Goal: Task Accomplishment & Management: Use online tool/utility

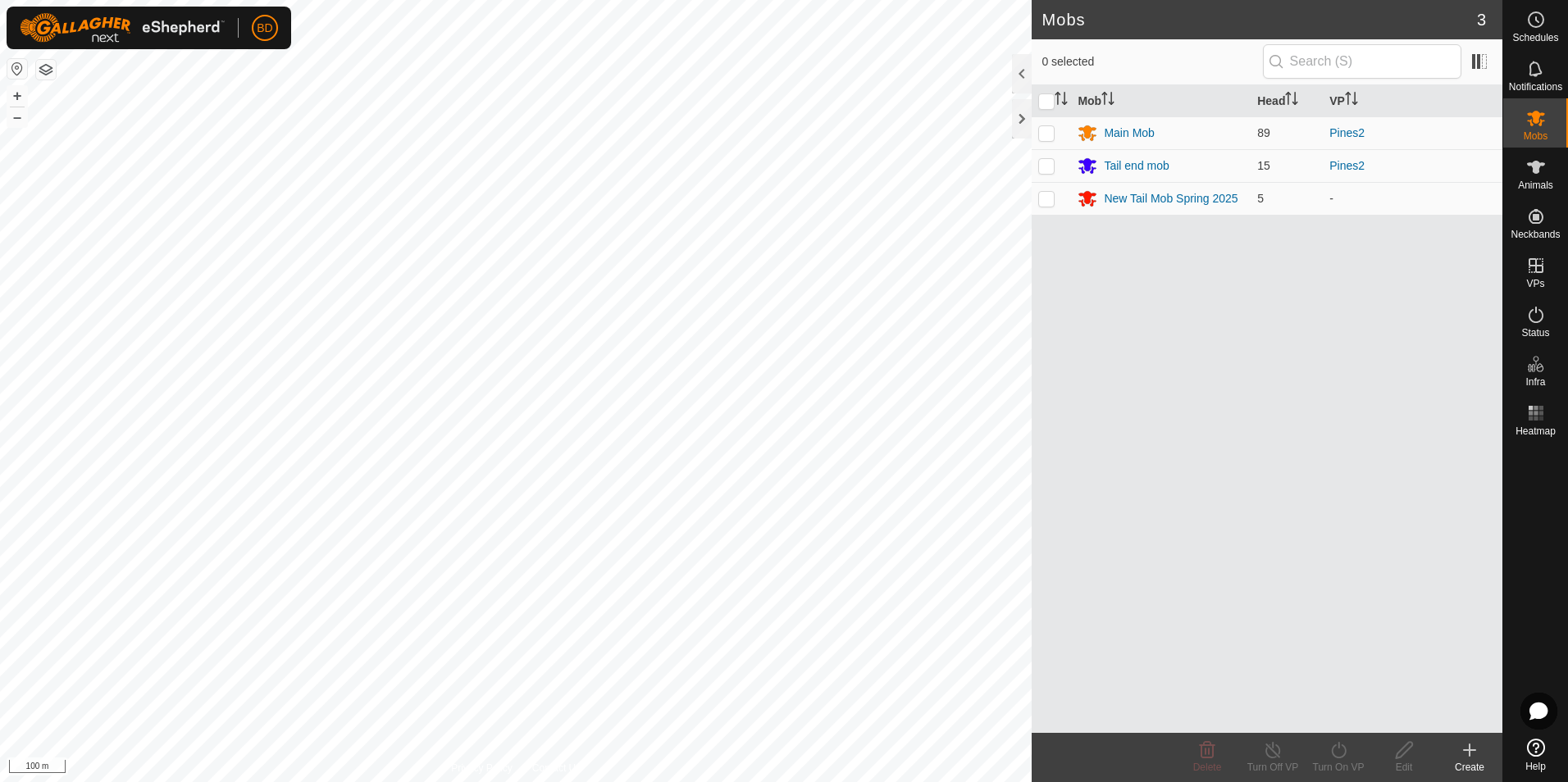
click at [1077, 477] on div "Mobs 3 0 selected Mob Head VP Main Mob 89 Pines2 Tail end mob 15 Pines2 New Tai…" at bounding box center [750, 391] width 1502 height 782
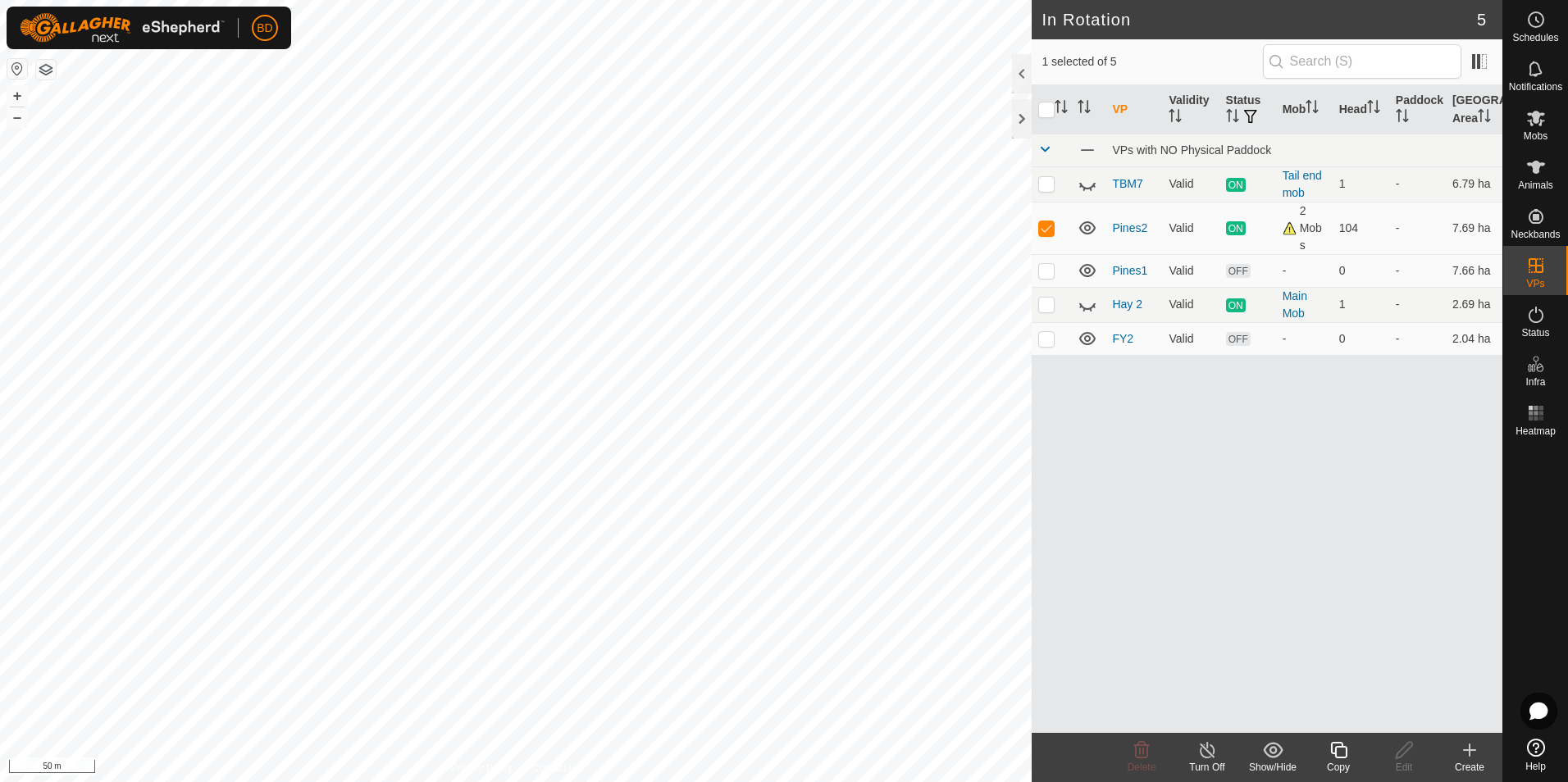
click at [1343, 759] on icon at bounding box center [1339, 750] width 20 height 20
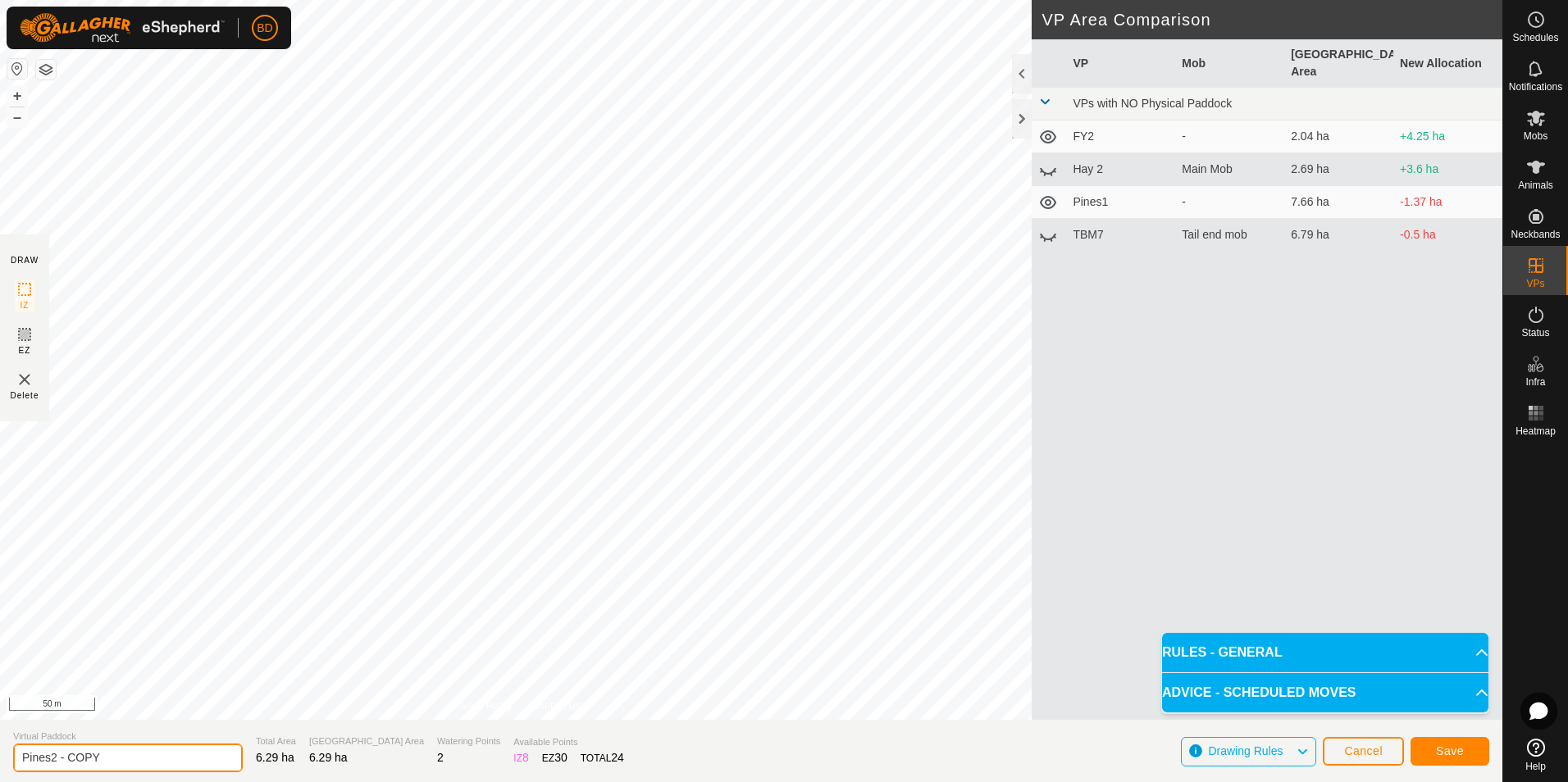
click at [128, 762] on input "Pines2 - COPY" at bounding box center [127, 758] width 229 height 29
type input "Pines3"
click at [1455, 751] on span "Save" at bounding box center [1449, 751] width 28 height 13
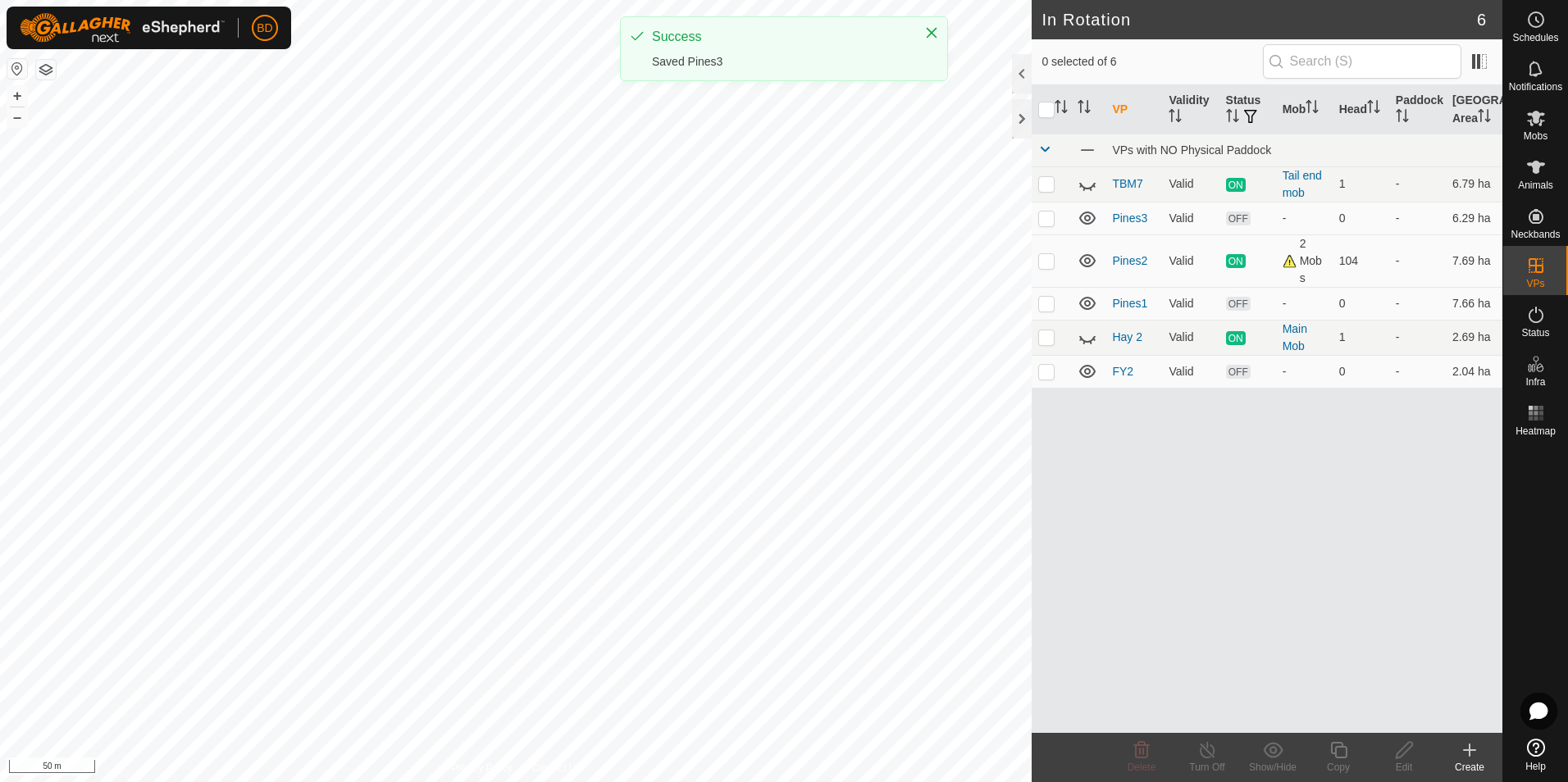
checkbox input "true"
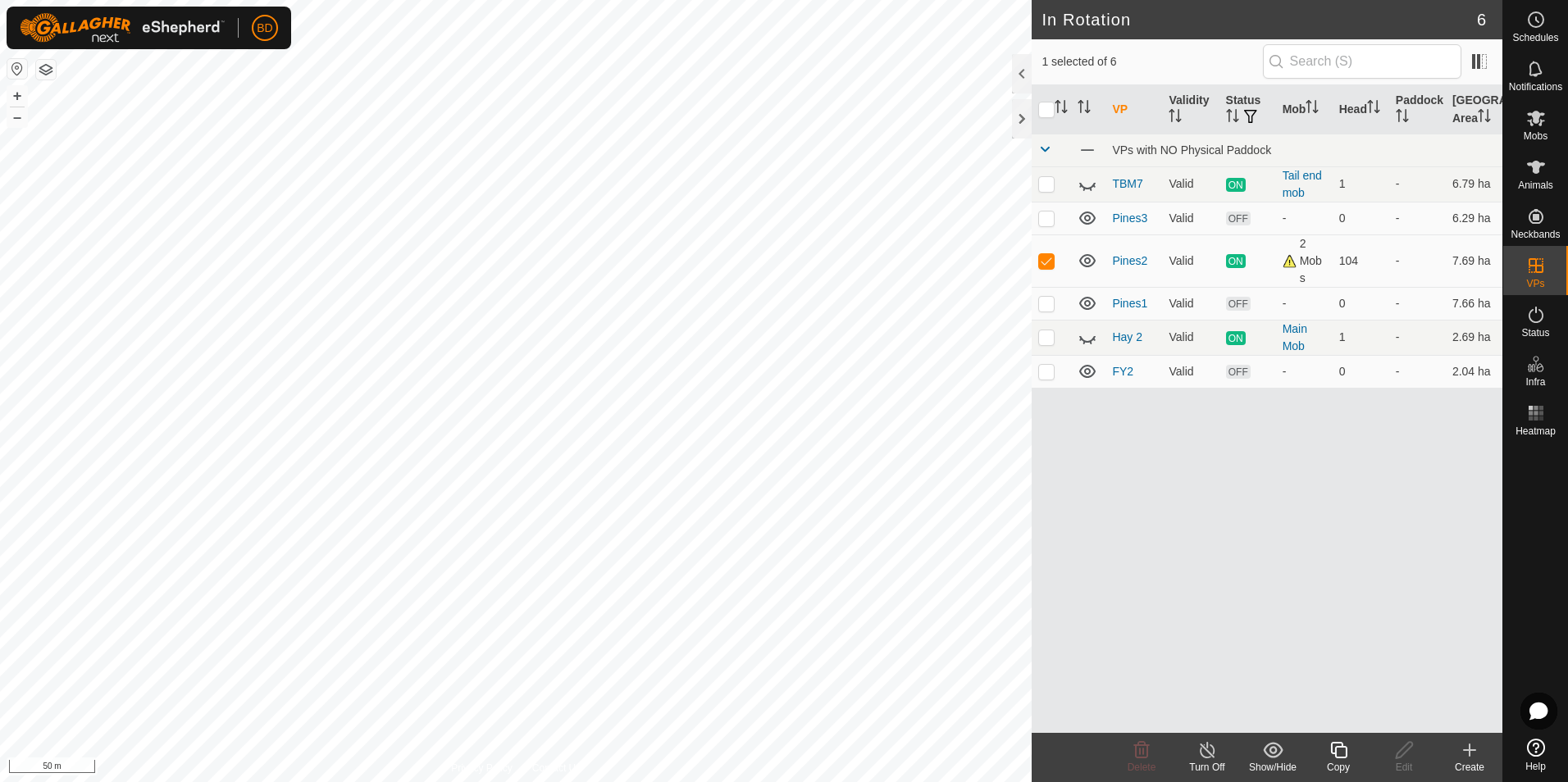
click at [1203, 756] on icon at bounding box center [1206, 750] width 14 height 16
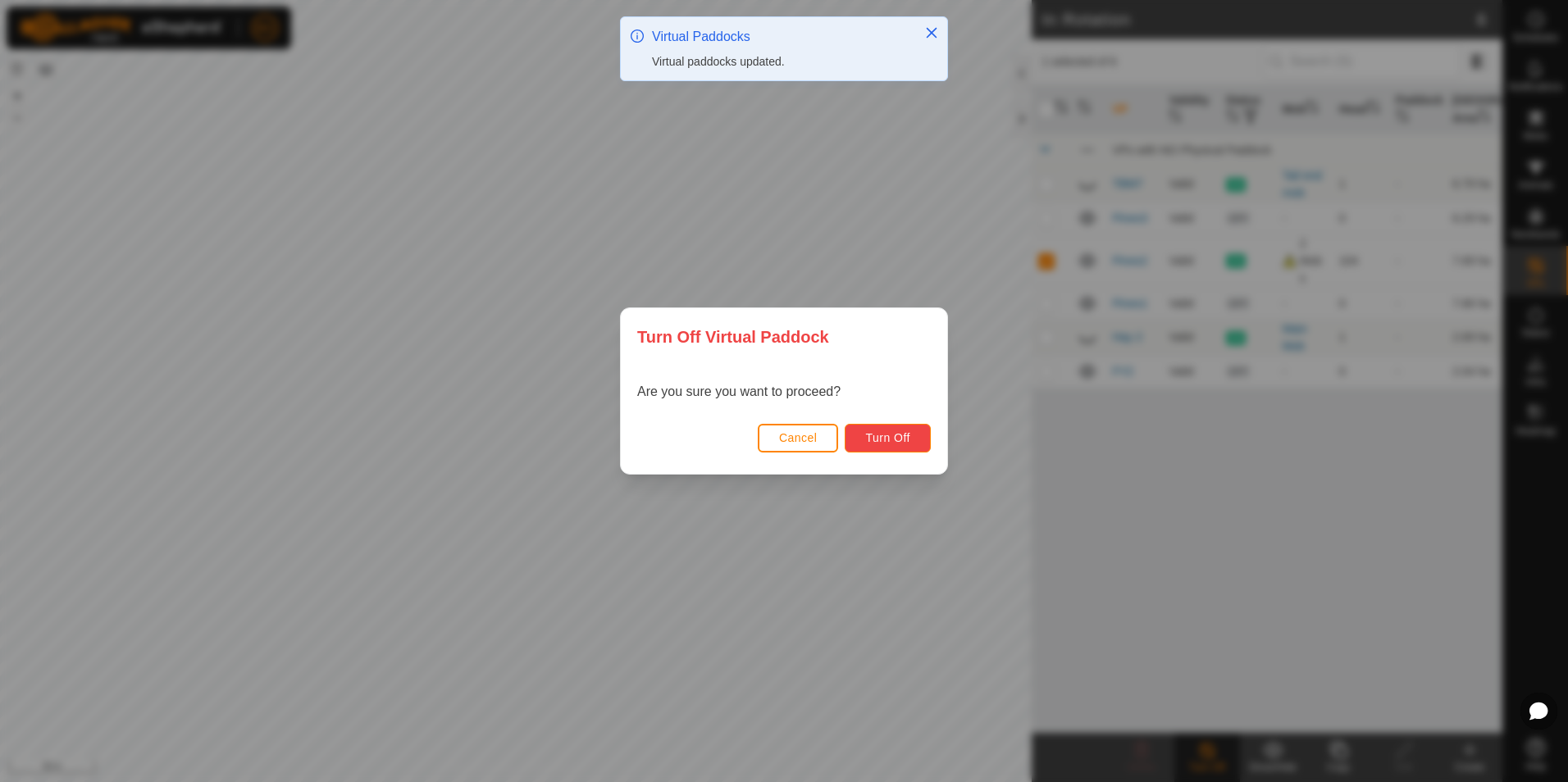
click at [916, 436] on button "Turn Off" at bounding box center [887, 439] width 86 height 29
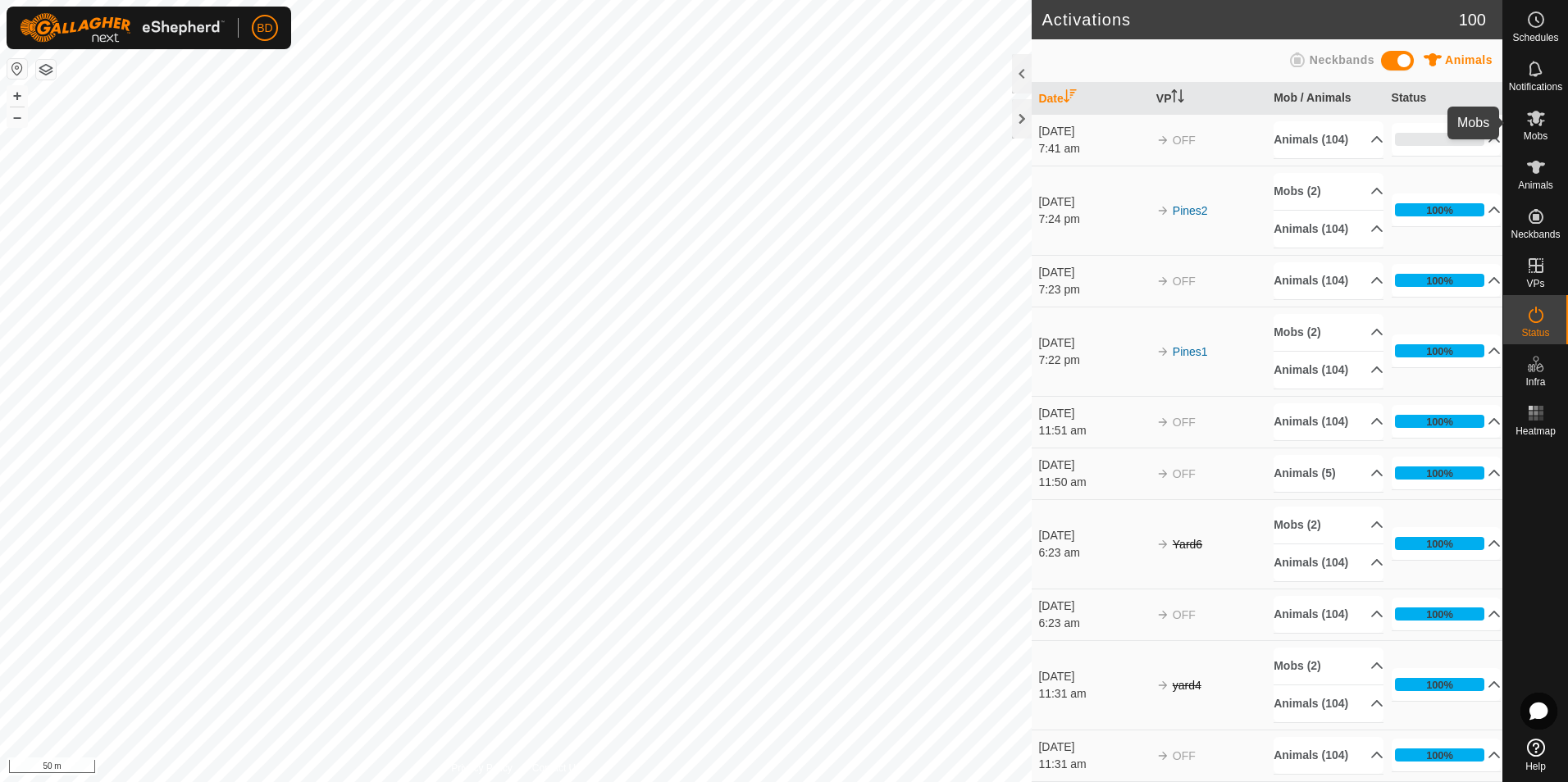
click at [1536, 123] on icon at bounding box center [1535, 118] width 18 height 15
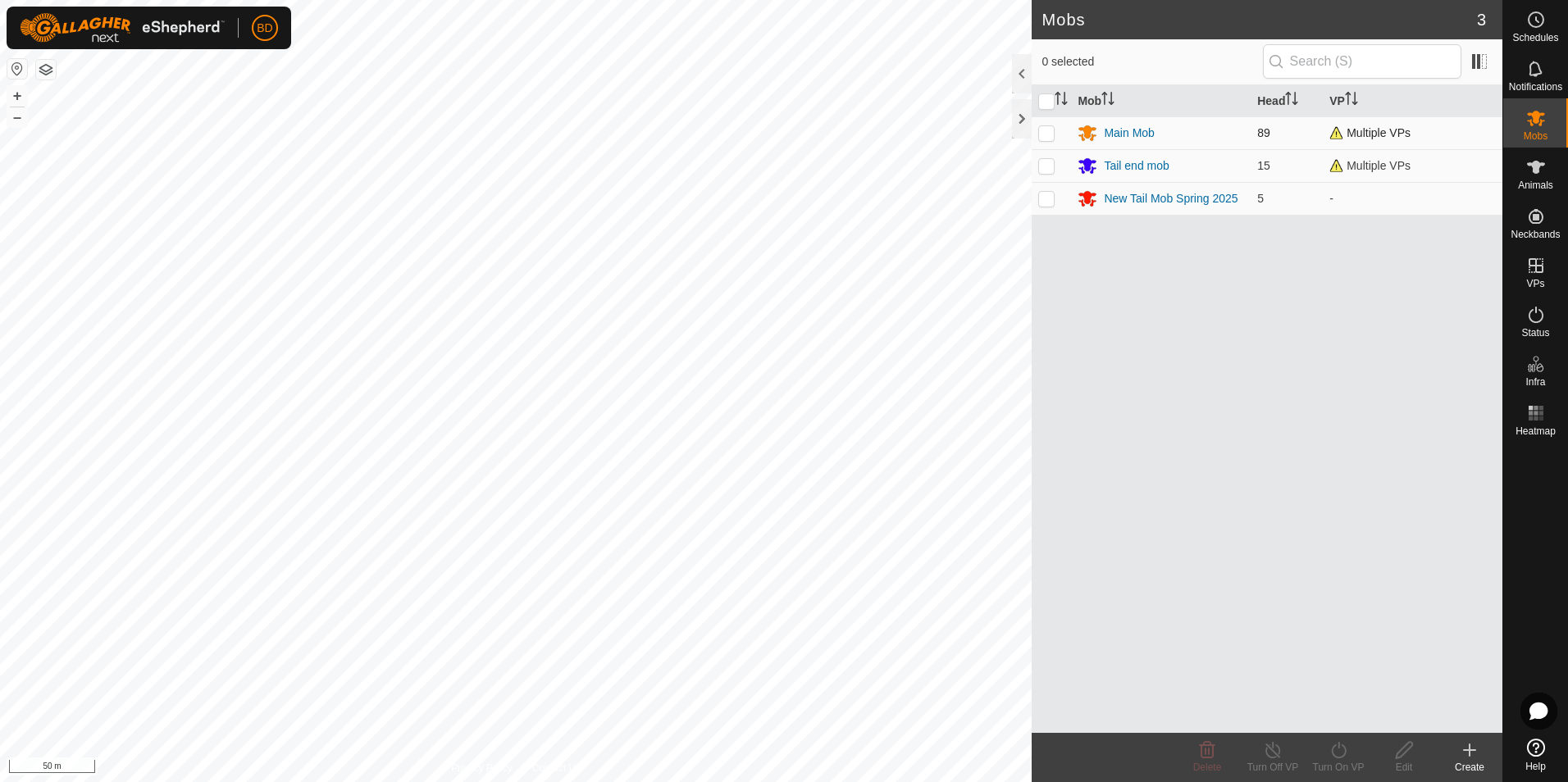
click at [1047, 134] on p-checkbox at bounding box center [1045, 133] width 16 height 13
checkbox input "true"
click at [1046, 167] on p-checkbox at bounding box center [1045, 165] width 16 height 13
checkbox input "true"
click at [1340, 756] on icon at bounding box center [1338, 750] width 14 height 16
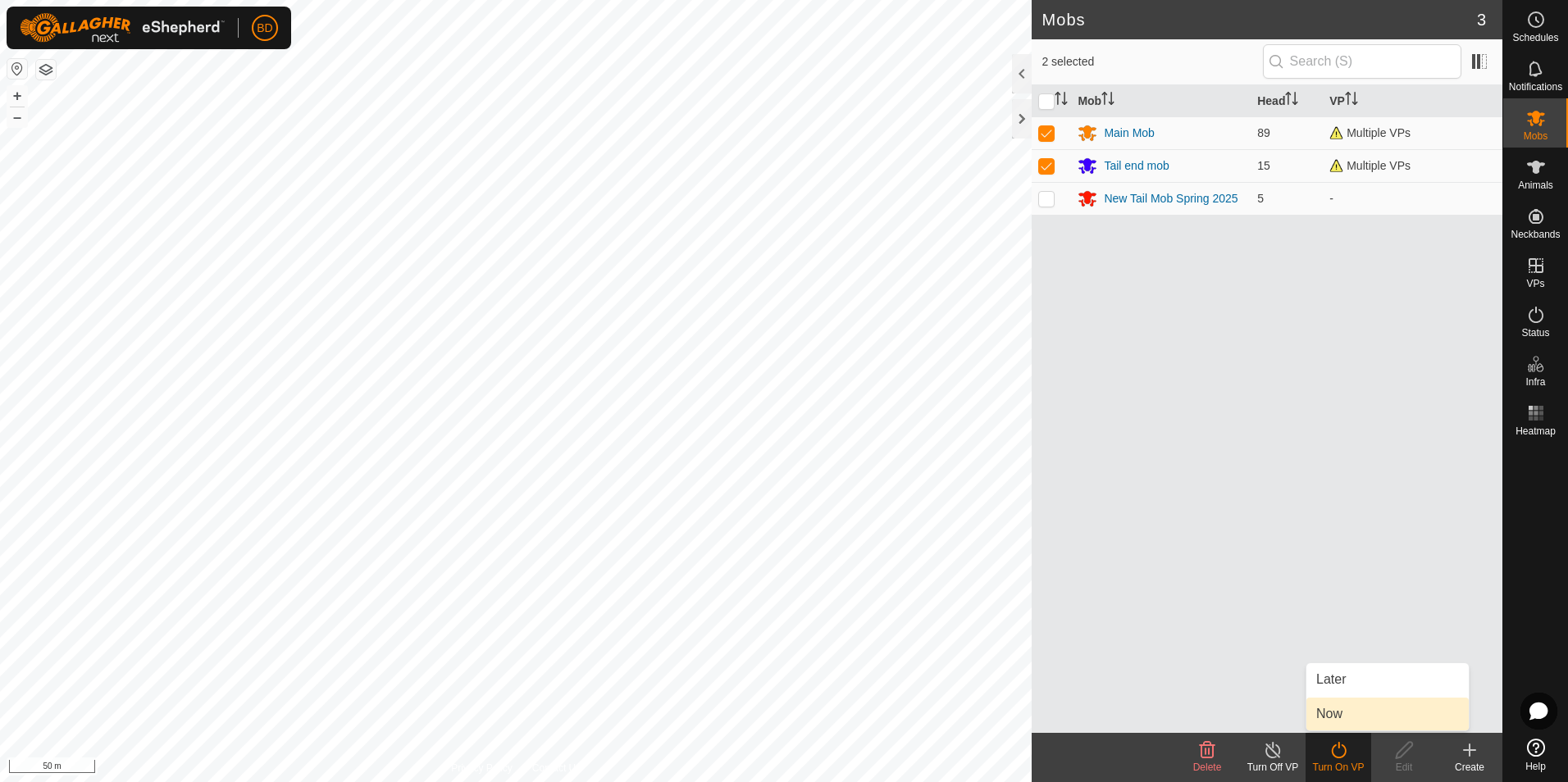
click at [1360, 712] on link "Now" at bounding box center [1387, 714] width 162 height 33
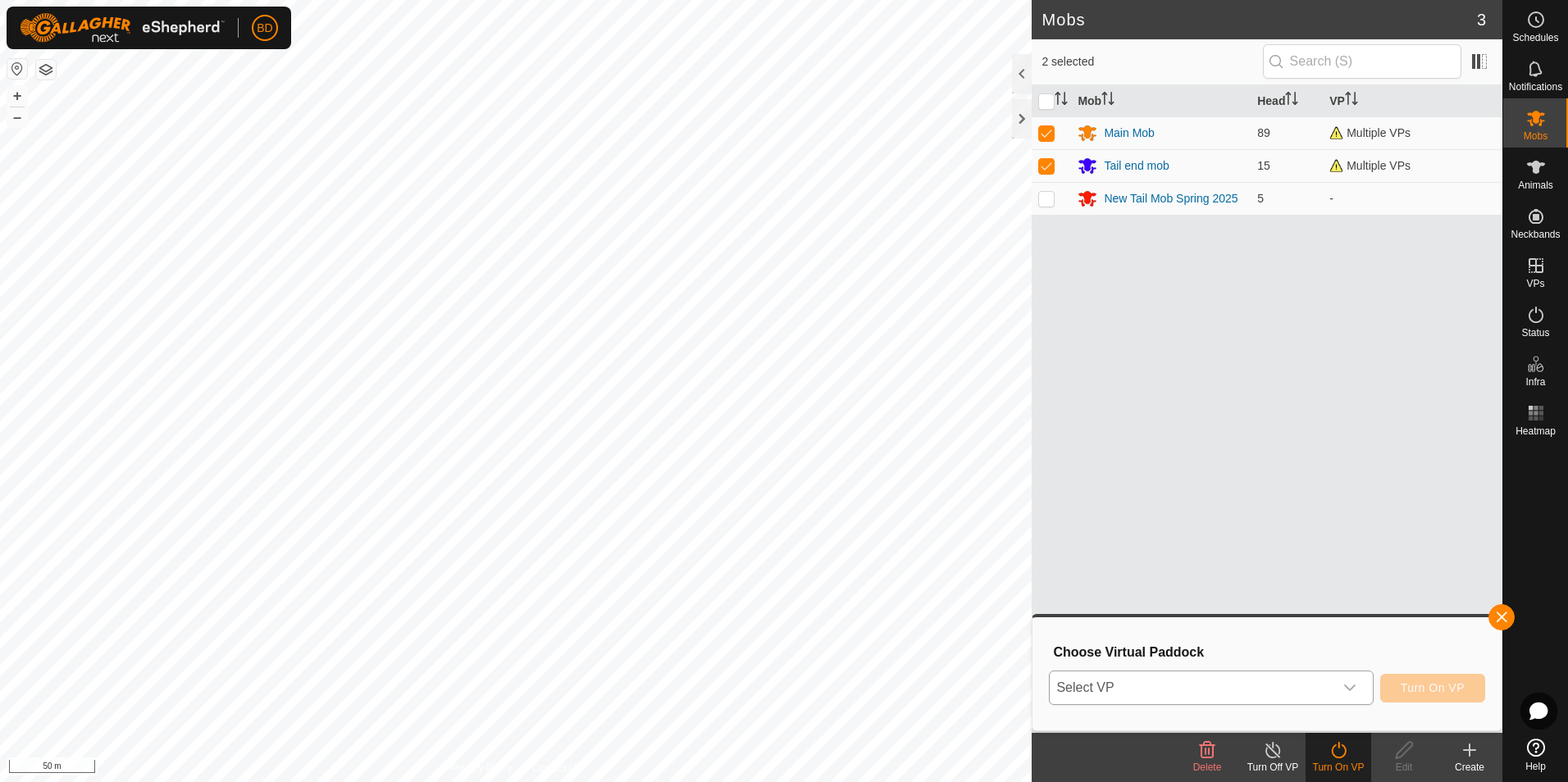
click at [1356, 686] on icon "dropdown trigger" at bounding box center [1349, 688] width 13 height 13
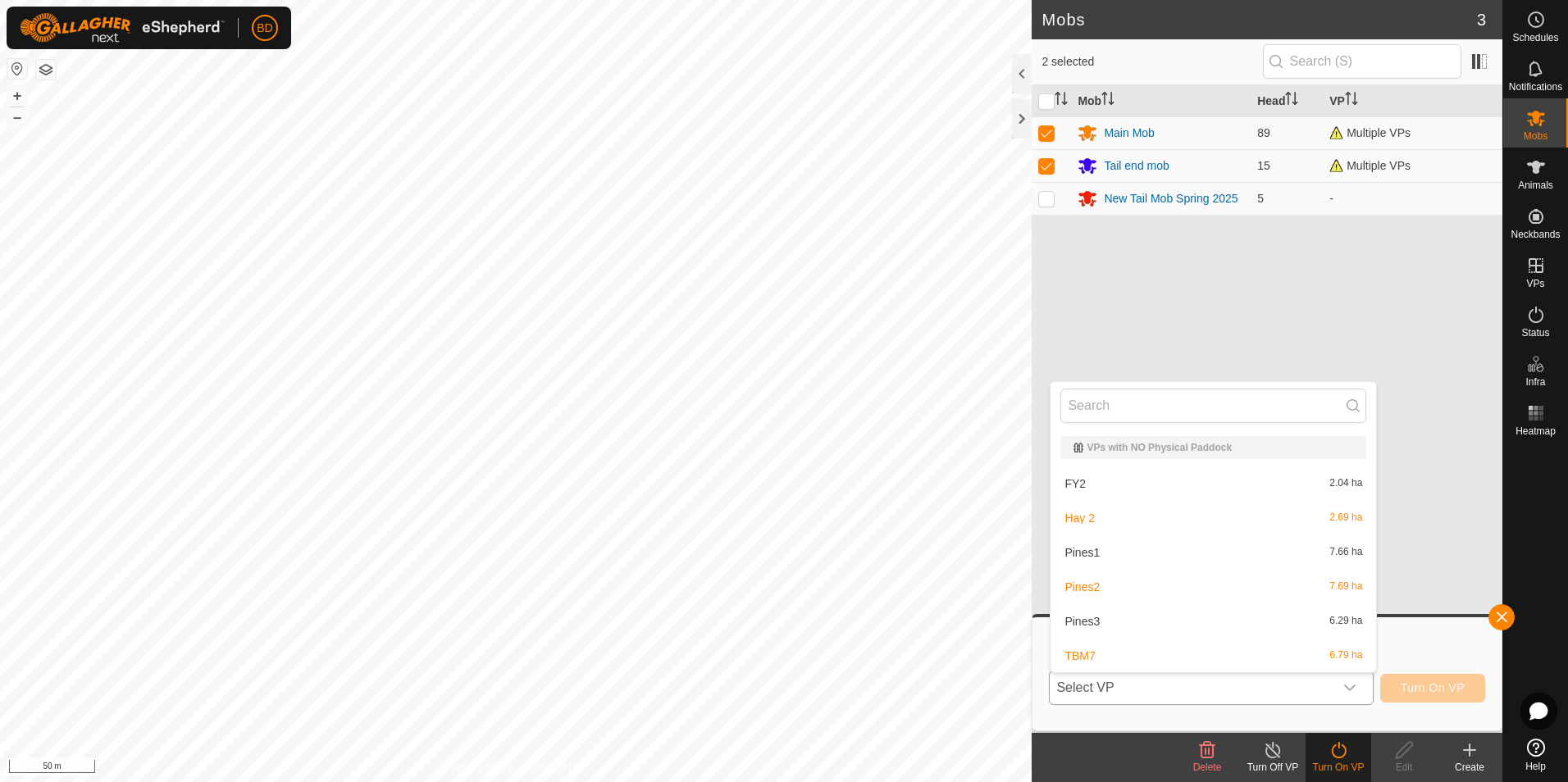
click at [1104, 620] on li "Pines3 6.29 ha" at bounding box center [1213, 621] width 325 height 33
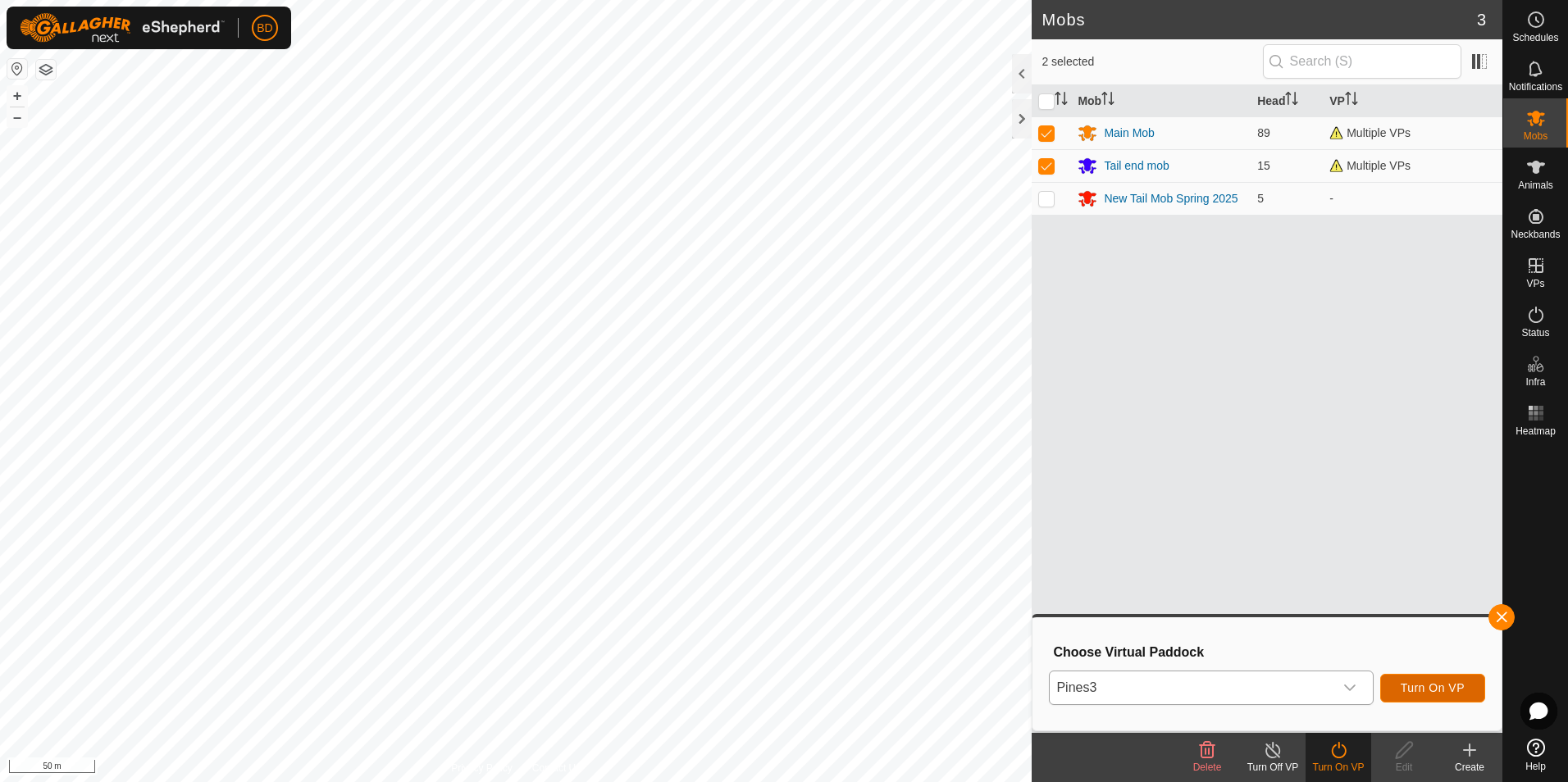
click at [1440, 691] on span "Turn On VP" at bounding box center [1432, 688] width 64 height 13
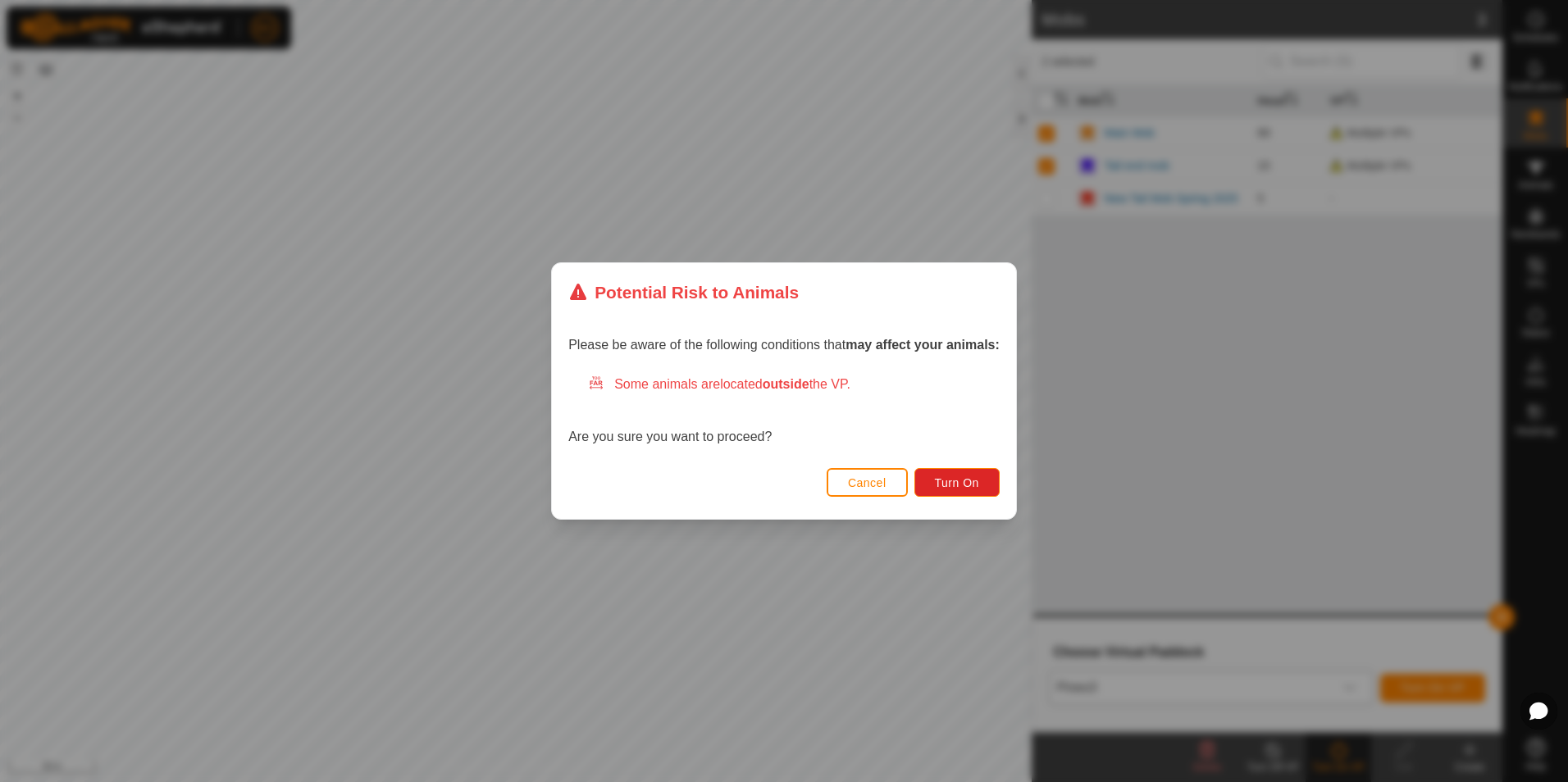
click at [1004, 443] on div "Please be aware of the following conditions that may affect your animals: Some …" at bounding box center [784, 393] width 464 height 141
click at [976, 485] on span "Turn On" at bounding box center [957, 483] width 44 height 13
